Goal: Information Seeking & Learning: Learn about a topic

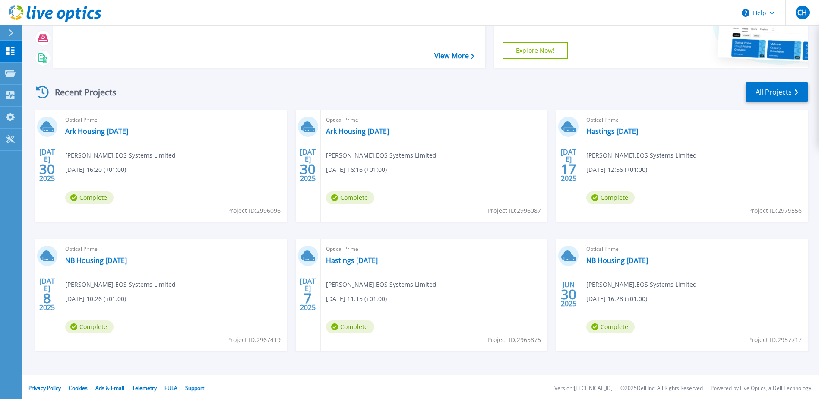
scroll to position [79, 0]
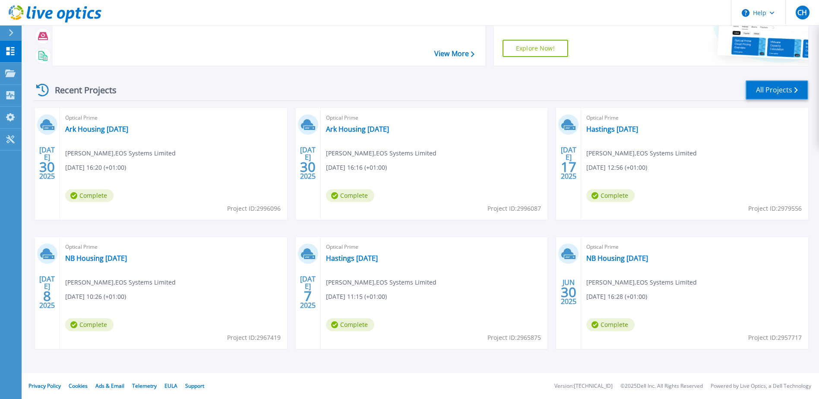
click at [771, 93] on link "All Projects" at bounding box center [777, 89] width 63 height 19
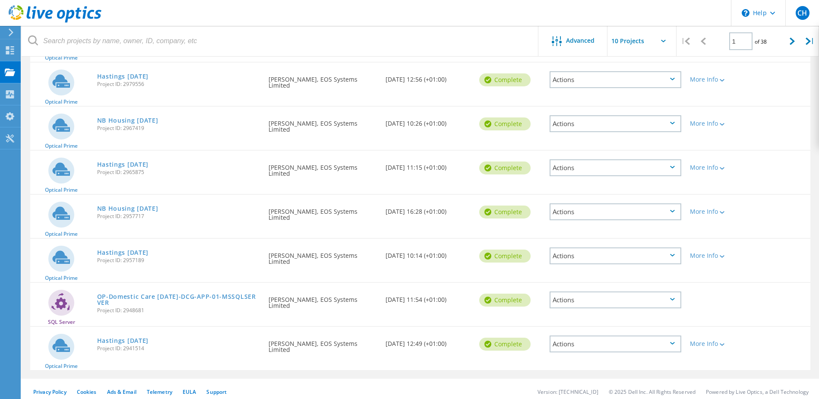
scroll to position [234, 0]
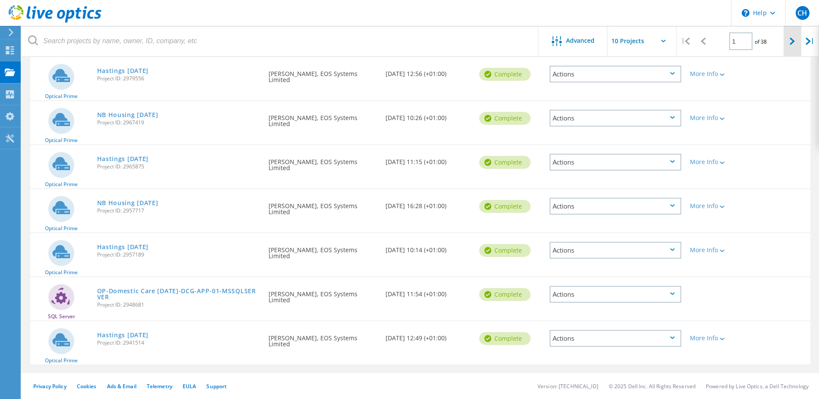
click at [788, 41] on div at bounding box center [793, 41] width 18 height 31
type input "2"
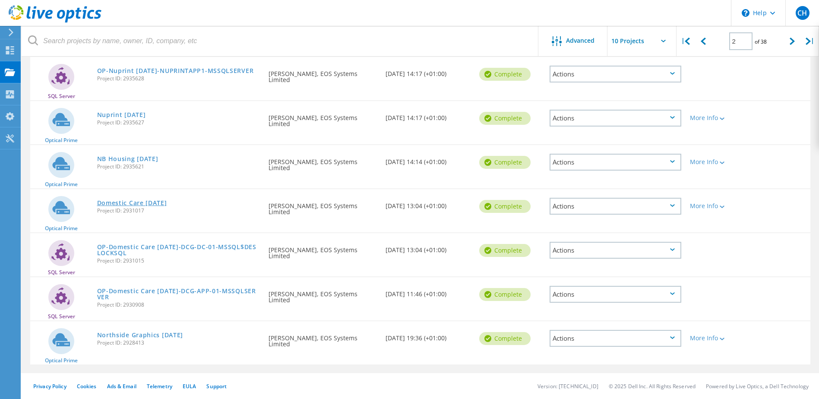
click at [161, 201] on link "Domestic Care [DATE]" at bounding box center [132, 203] width 70 height 6
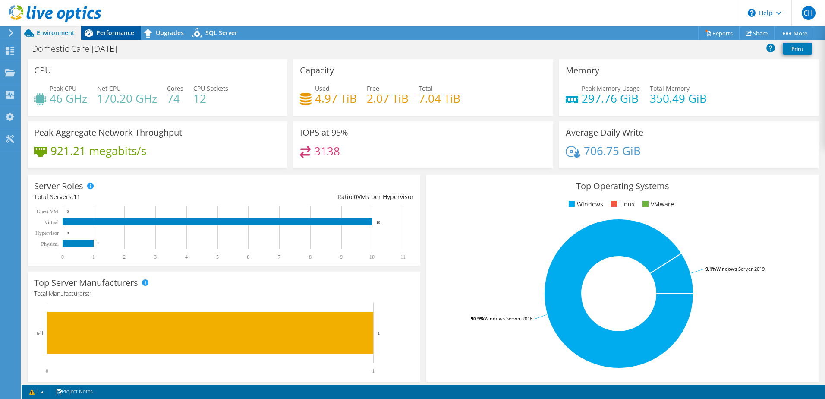
click at [121, 36] on span "Performance" at bounding box center [115, 32] width 38 height 8
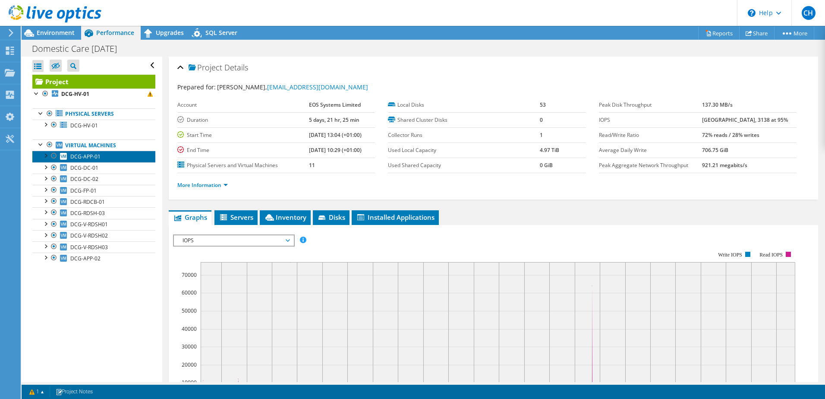
click at [100, 155] on span "DCG-APP-01" at bounding box center [85, 156] width 30 height 7
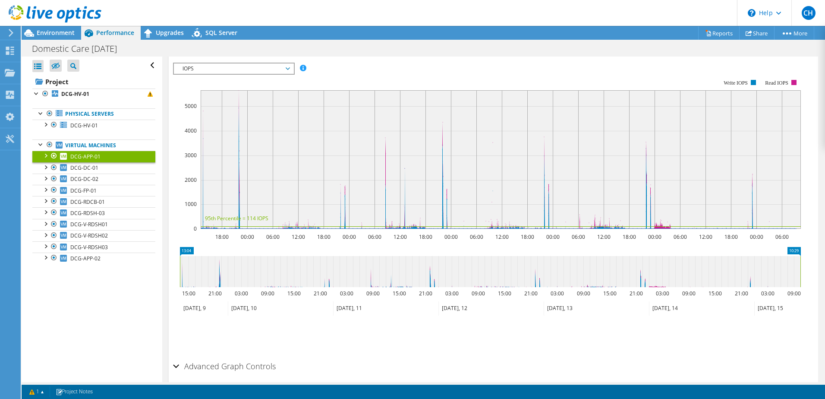
scroll to position [53, 0]
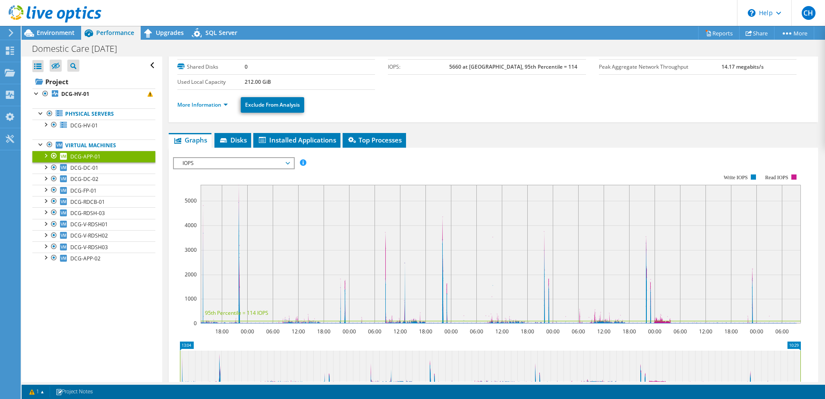
click at [228, 168] on span "IOPS" at bounding box center [233, 163] width 111 height 10
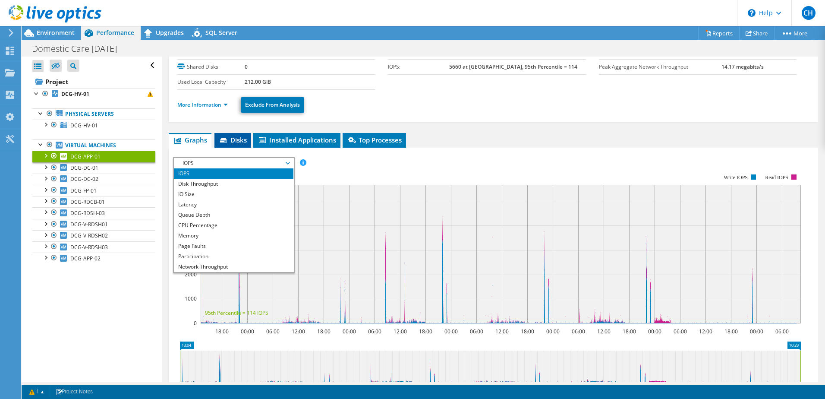
click at [222, 142] on icon at bounding box center [223, 140] width 7 height 4
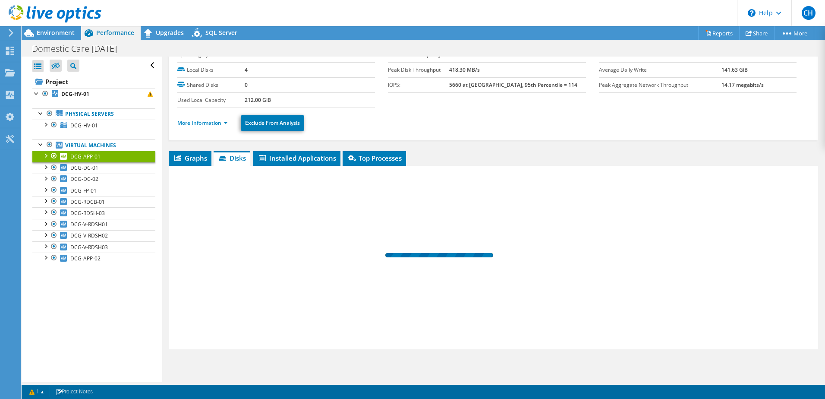
scroll to position [35, 0]
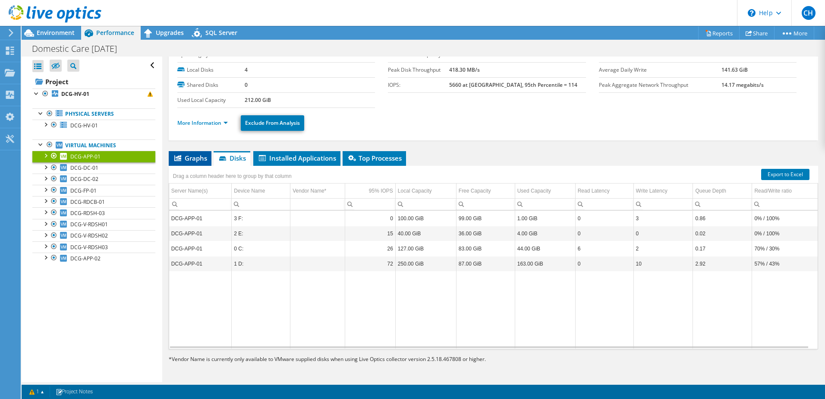
click at [194, 153] on li "Graphs" at bounding box center [190, 158] width 43 height 15
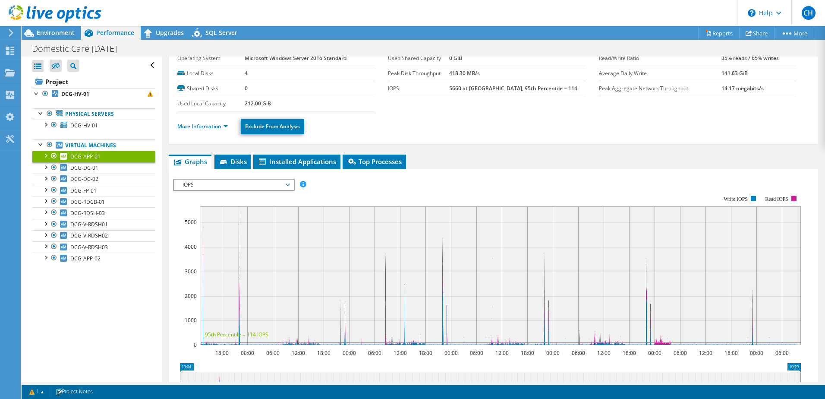
scroll to position [0, 0]
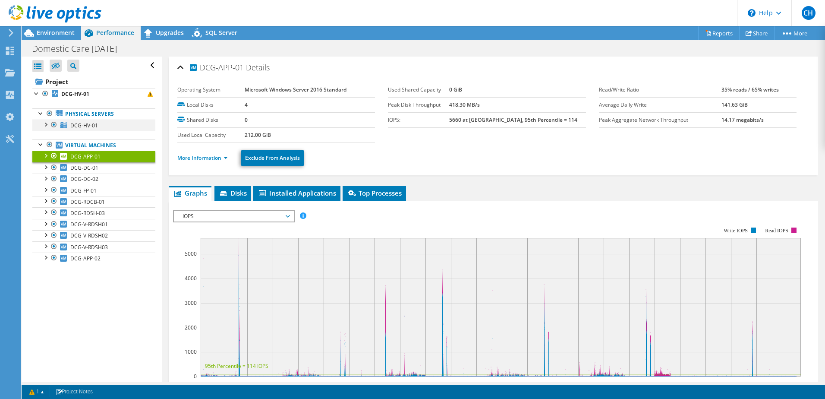
click at [44, 121] on div at bounding box center [45, 124] width 9 height 9
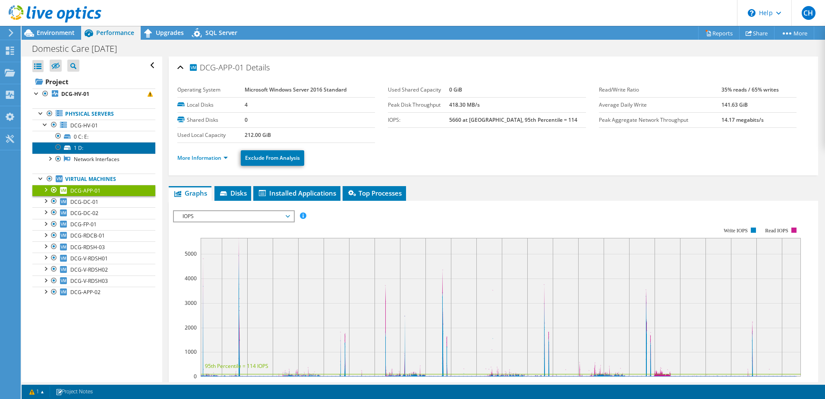
click at [103, 147] on link "1 D:" at bounding box center [93, 147] width 123 height 11
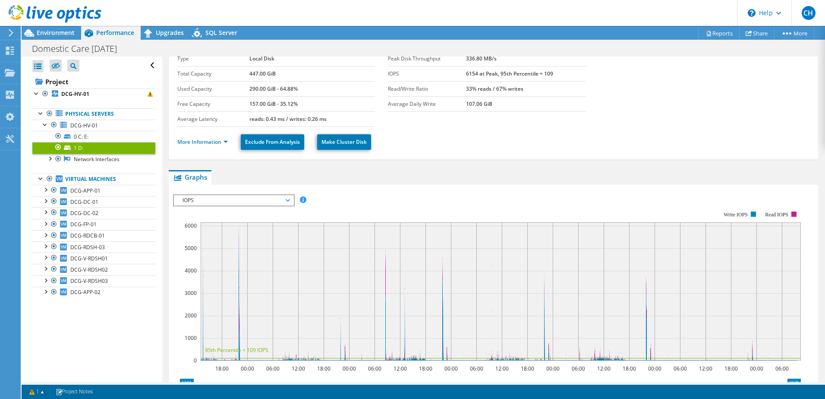
scroll to position [43, 0]
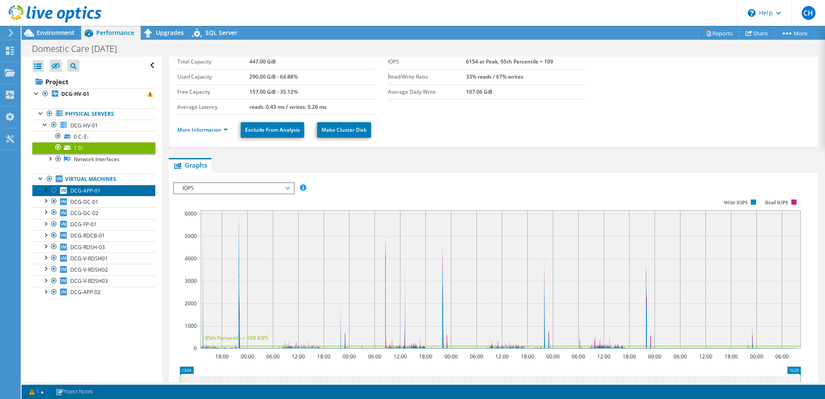
click at [87, 190] on span "DCG-APP-01" at bounding box center [85, 190] width 30 height 7
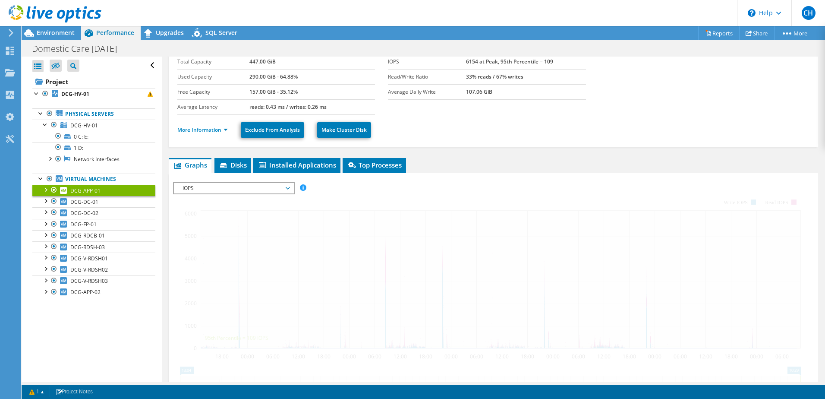
click at [53, 190] on div at bounding box center [54, 190] width 9 height 10
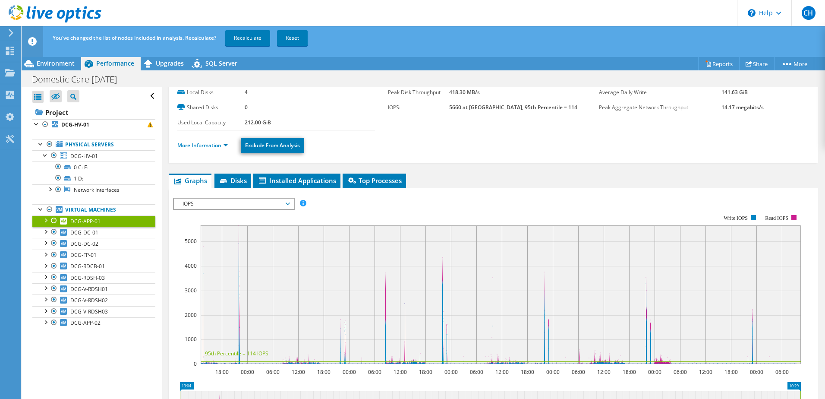
click at [47, 220] on div at bounding box center [45, 219] width 9 height 9
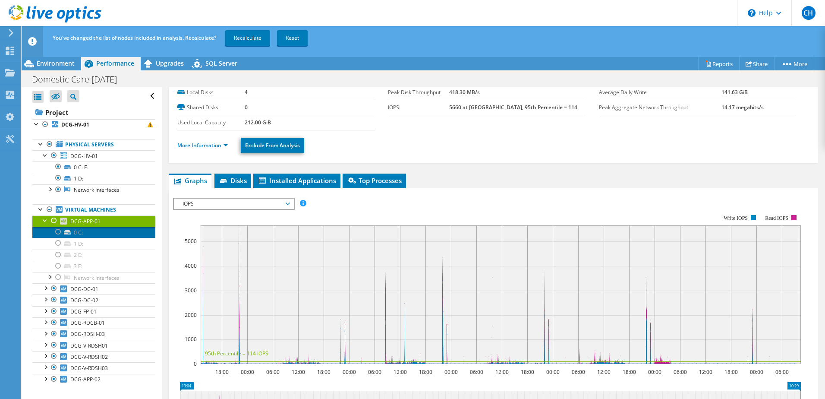
click at [78, 233] on link "0 C:" at bounding box center [93, 232] width 123 height 11
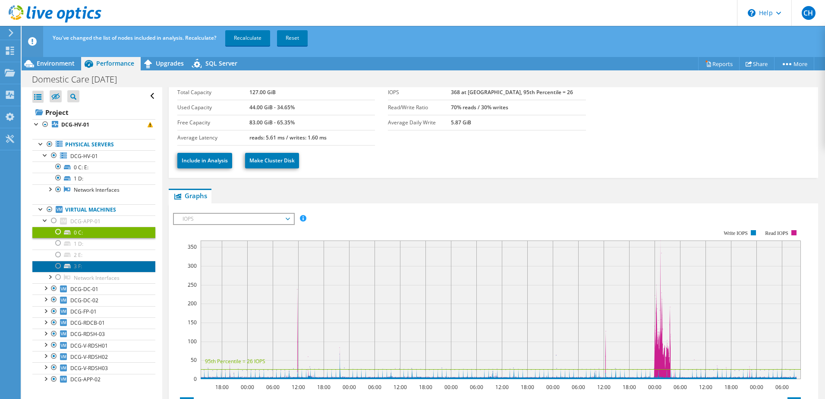
click at [84, 263] on link "3 F:" at bounding box center [93, 266] width 123 height 11
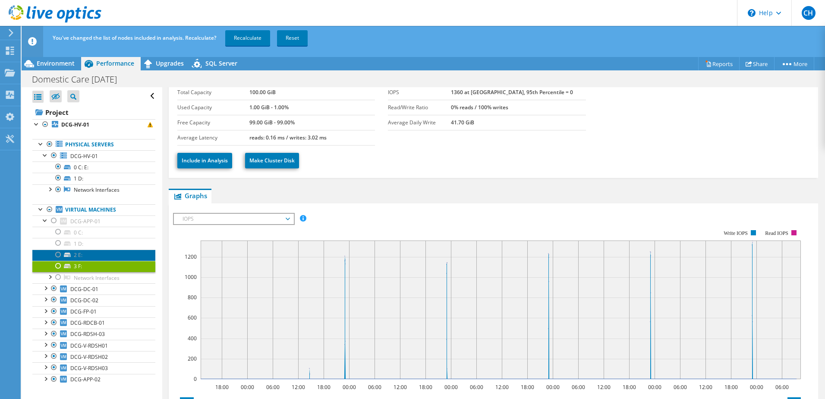
click at [77, 257] on link "2 E:" at bounding box center [93, 255] width 123 height 11
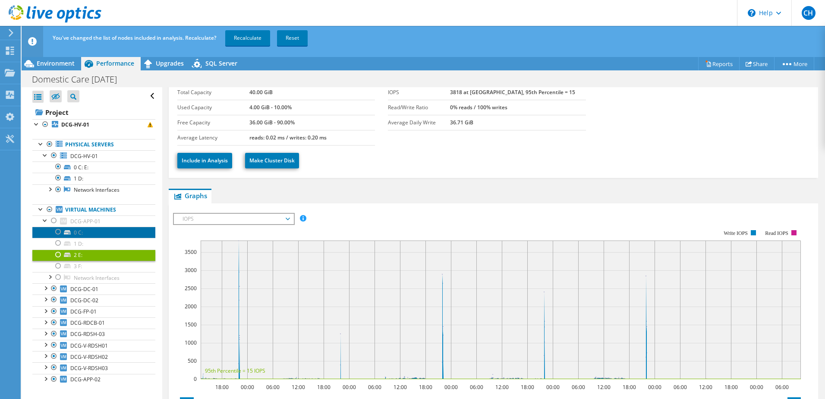
click at [108, 230] on link "0 C:" at bounding box center [93, 232] width 123 height 11
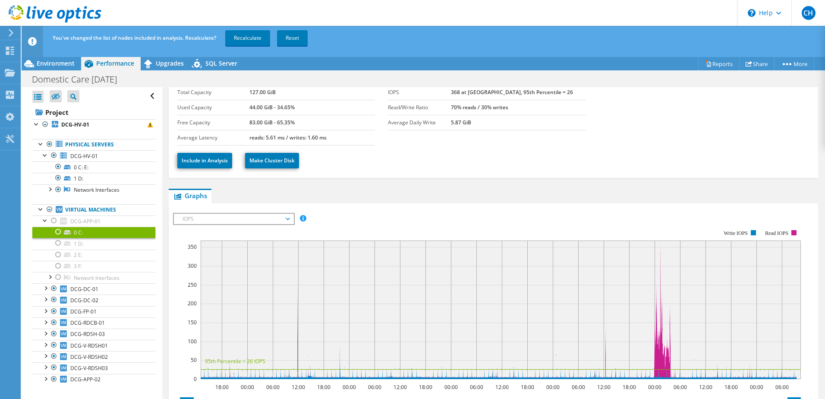
click at [252, 218] on span "IOPS" at bounding box center [233, 219] width 111 height 10
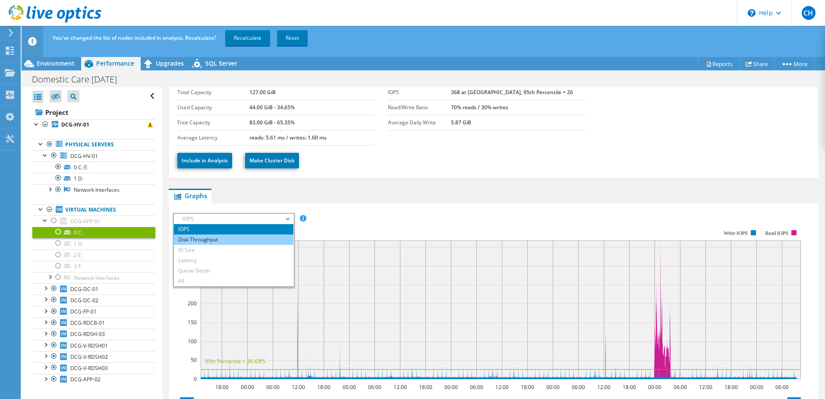
click at [232, 238] on li "Disk Throughput" at bounding box center [234, 239] width 120 height 10
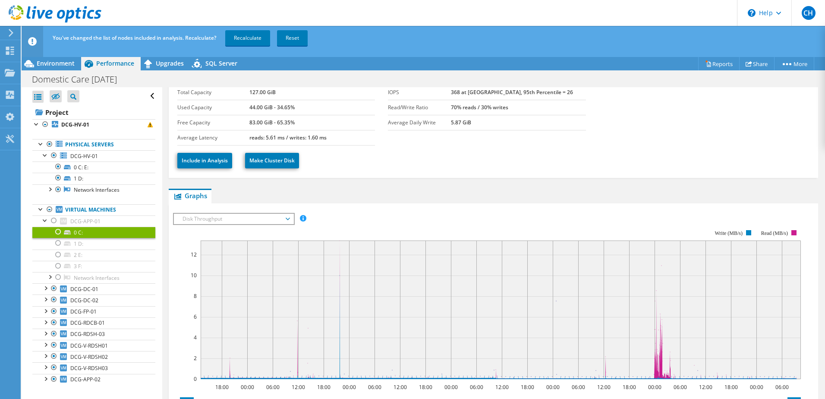
click at [230, 217] on span "Disk Throughput" at bounding box center [233, 219] width 111 height 10
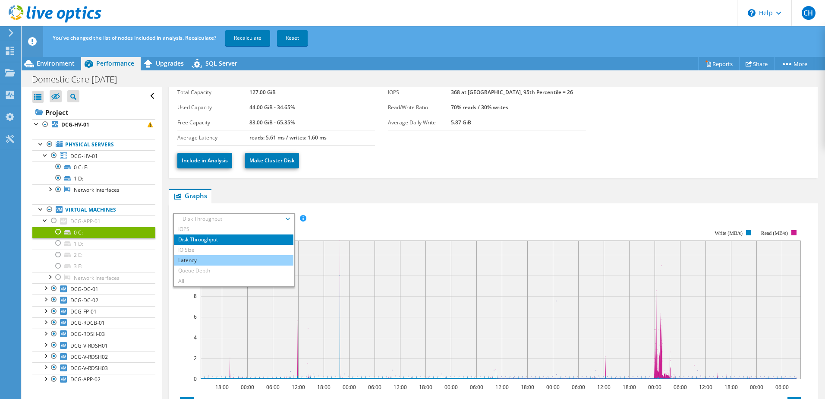
click at [232, 259] on li "Latency" at bounding box center [234, 260] width 120 height 10
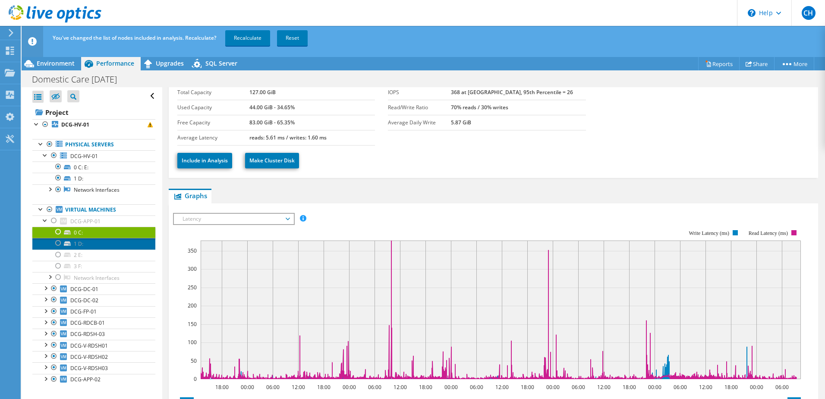
click at [82, 240] on link "1 D:" at bounding box center [93, 243] width 123 height 11
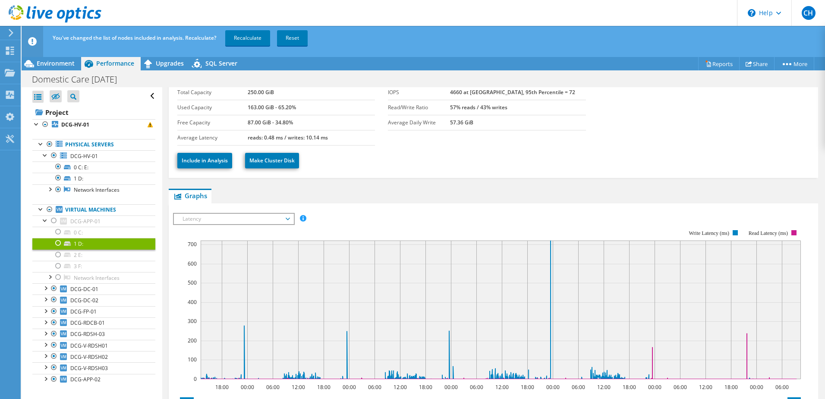
click at [266, 220] on span "Latency" at bounding box center [233, 219] width 111 height 10
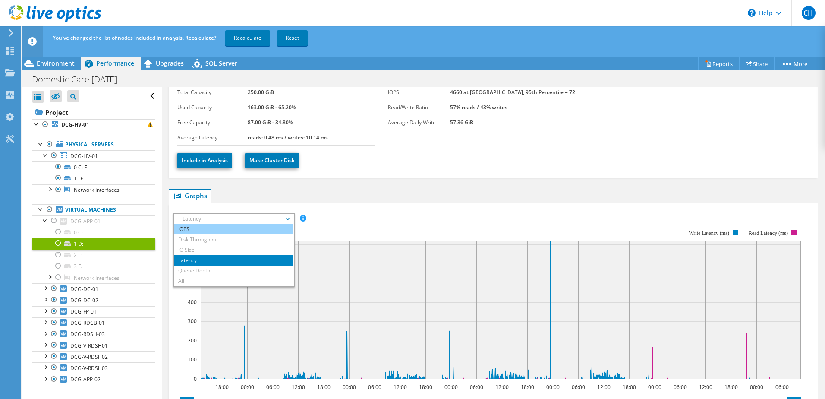
click at [255, 233] on li "IOPS" at bounding box center [234, 229] width 120 height 10
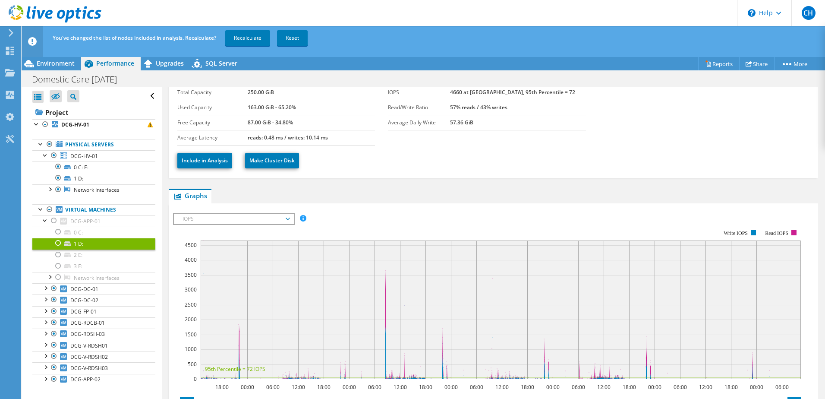
click at [242, 217] on span "IOPS" at bounding box center [233, 219] width 111 height 10
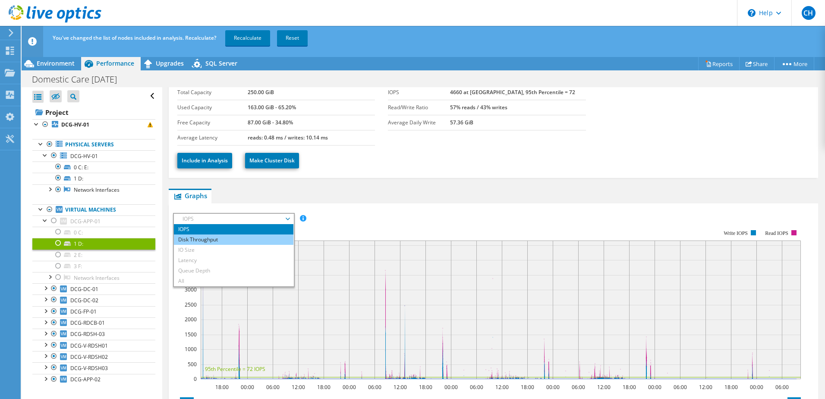
click at [246, 238] on li "Disk Throughput" at bounding box center [234, 239] width 120 height 10
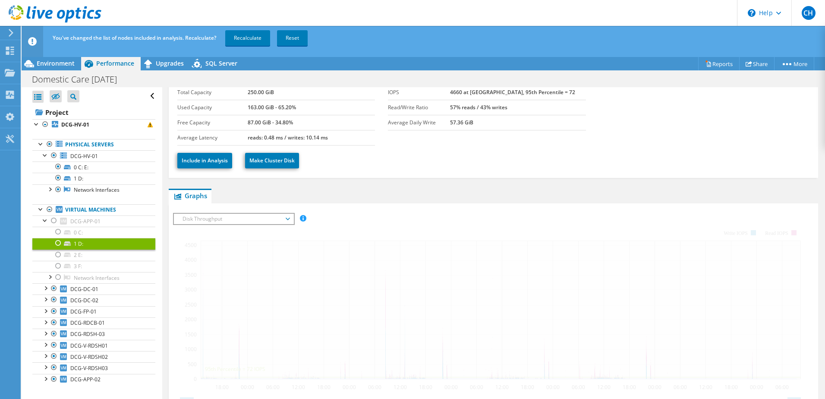
click at [215, 221] on span "Disk Throughput" at bounding box center [233, 219] width 111 height 10
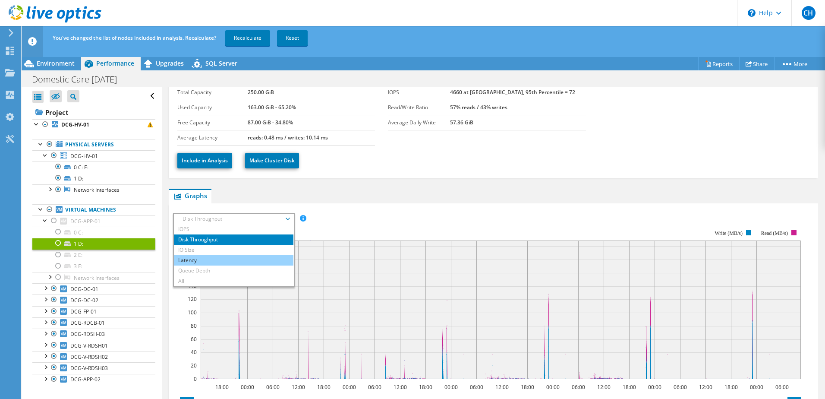
click at [216, 256] on li "Latency" at bounding box center [234, 260] width 120 height 10
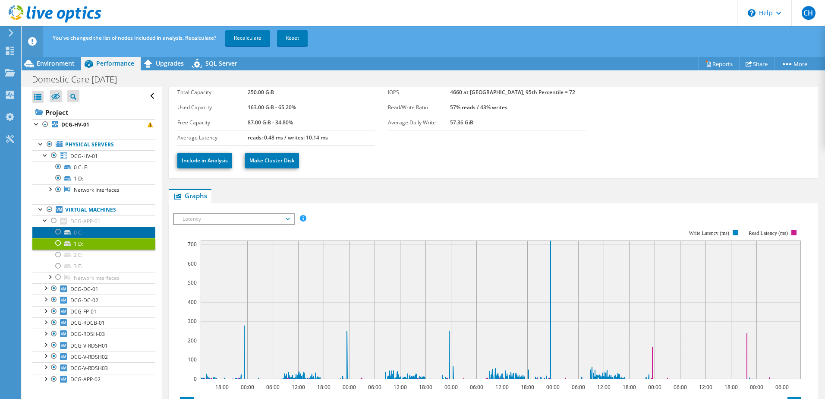
click at [94, 233] on link "0 C:" at bounding box center [93, 232] width 123 height 11
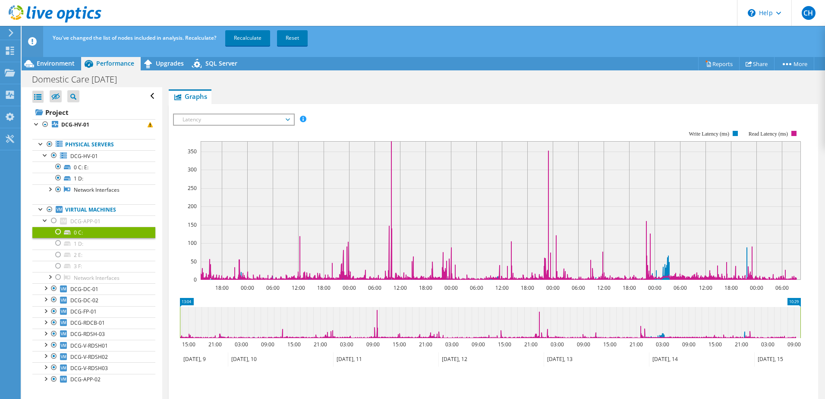
scroll to position [173, 0]
